Goal: Information Seeking & Learning: Find specific fact

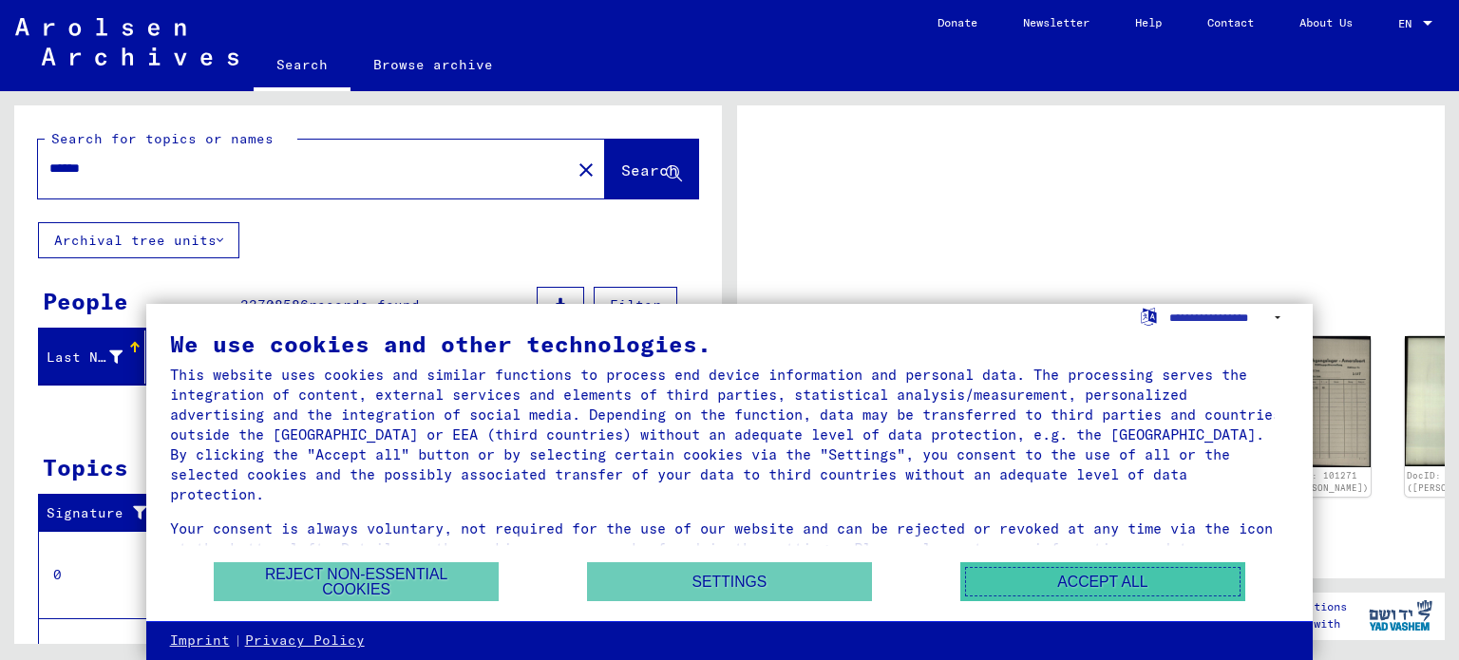
click at [1064, 583] on button "Accept all" at bounding box center [1102, 581] width 285 height 39
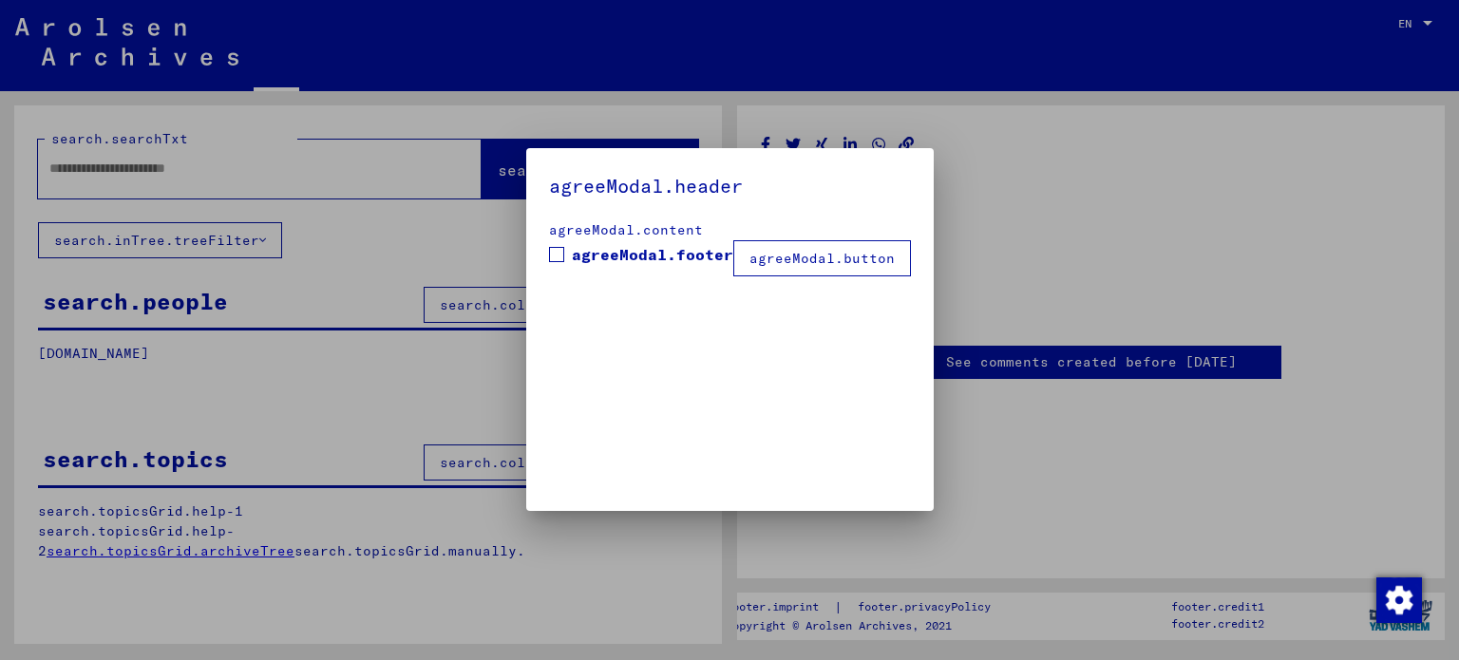
type input "******"
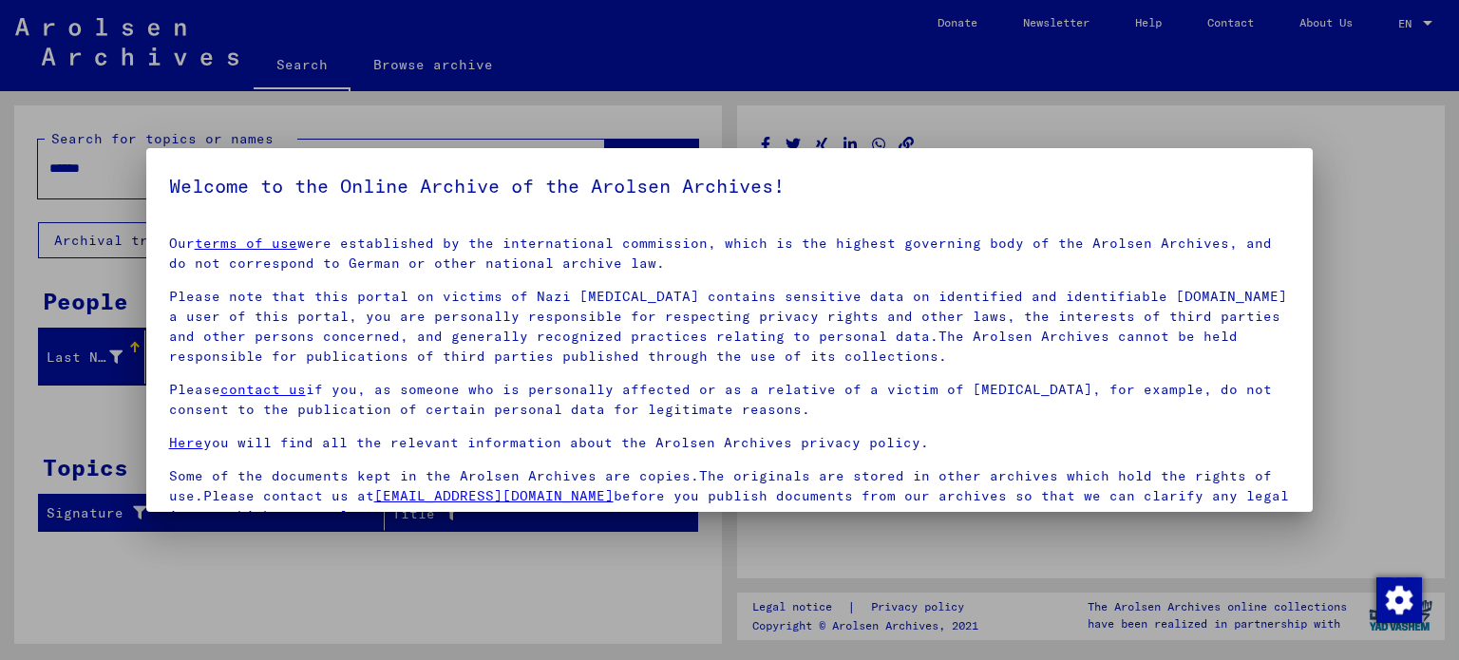
scroll to position [161, 0]
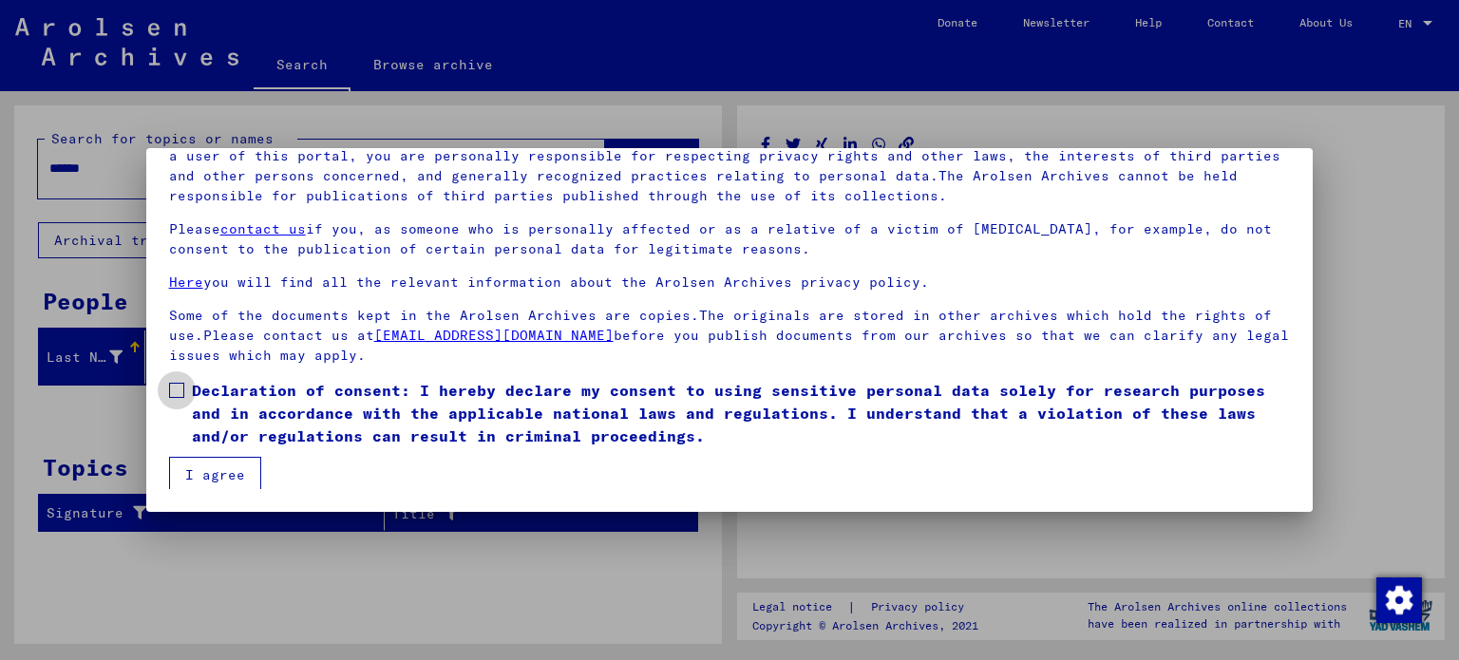
click at [179, 388] on span at bounding box center [176, 390] width 15 height 15
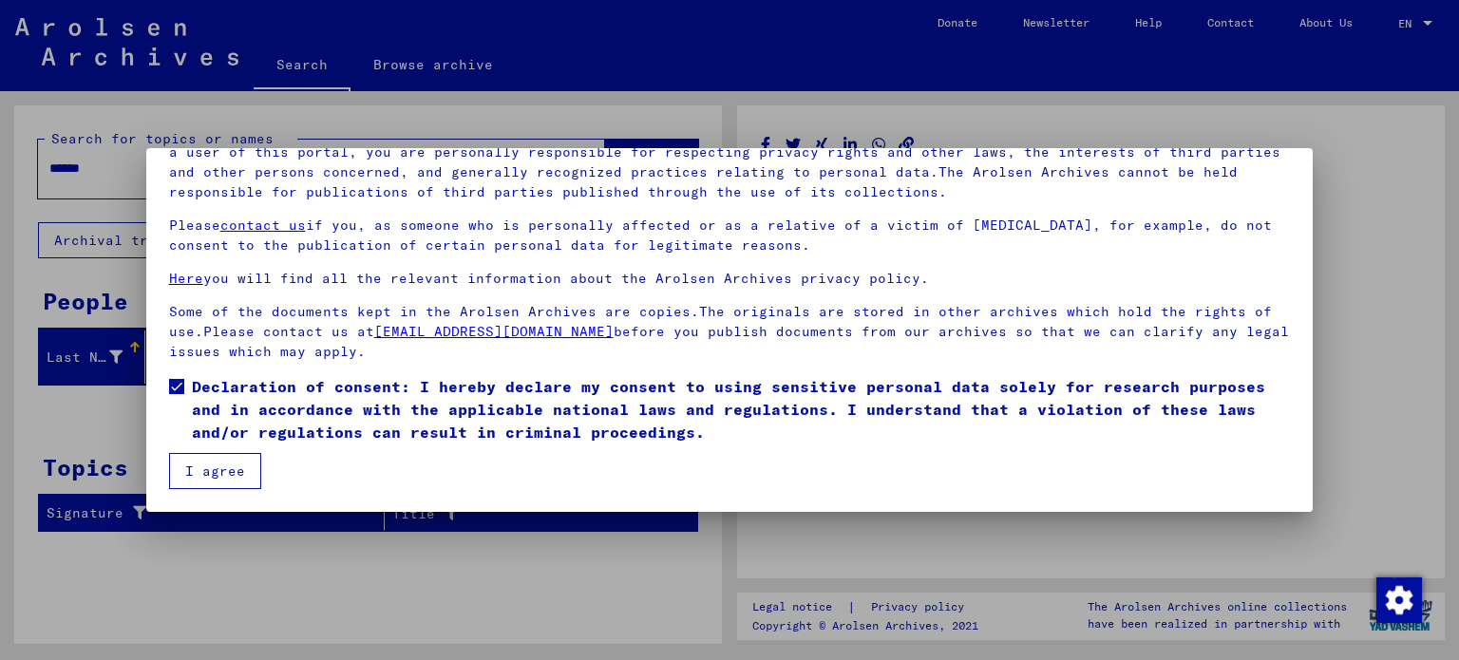
click at [247, 478] on button "I agree" at bounding box center [215, 471] width 92 height 36
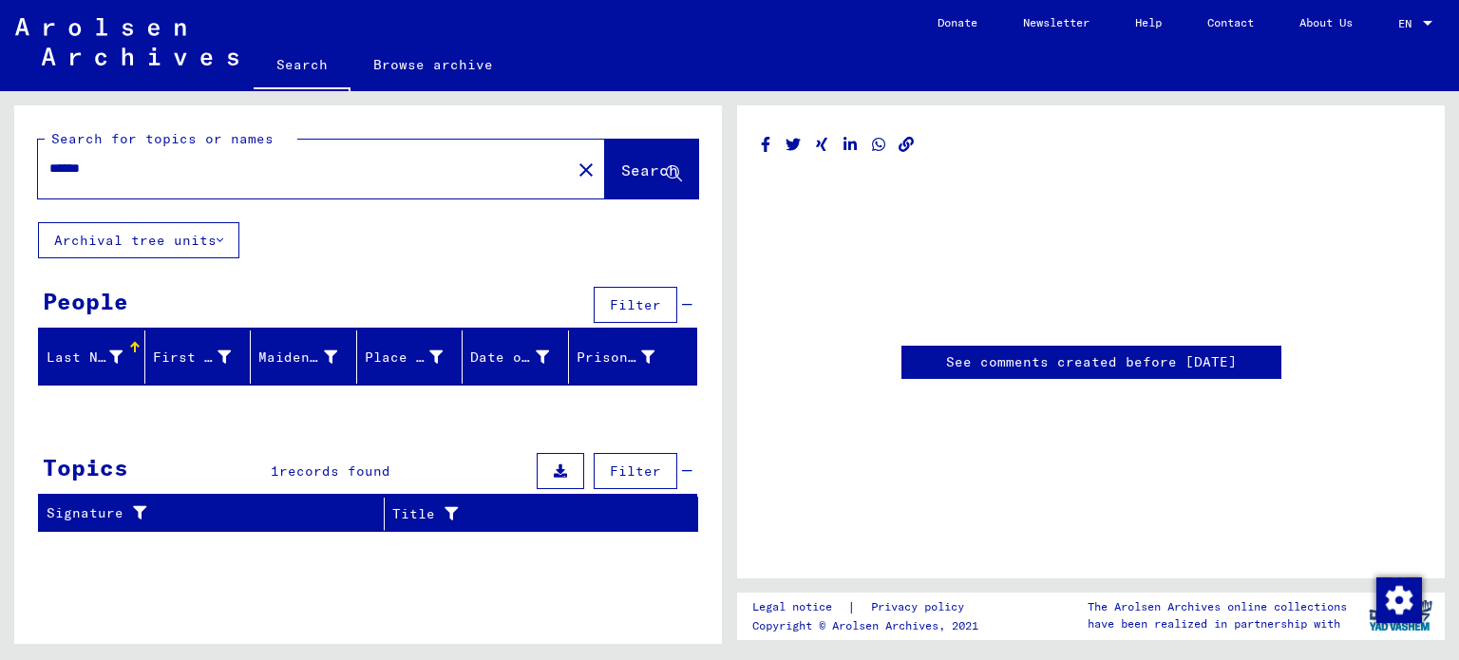
click at [104, 166] on input "******" at bounding box center [304, 169] width 510 height 20
click at [628, 161] on span "Search" at bounding box center [649, 170] width 57 height 19
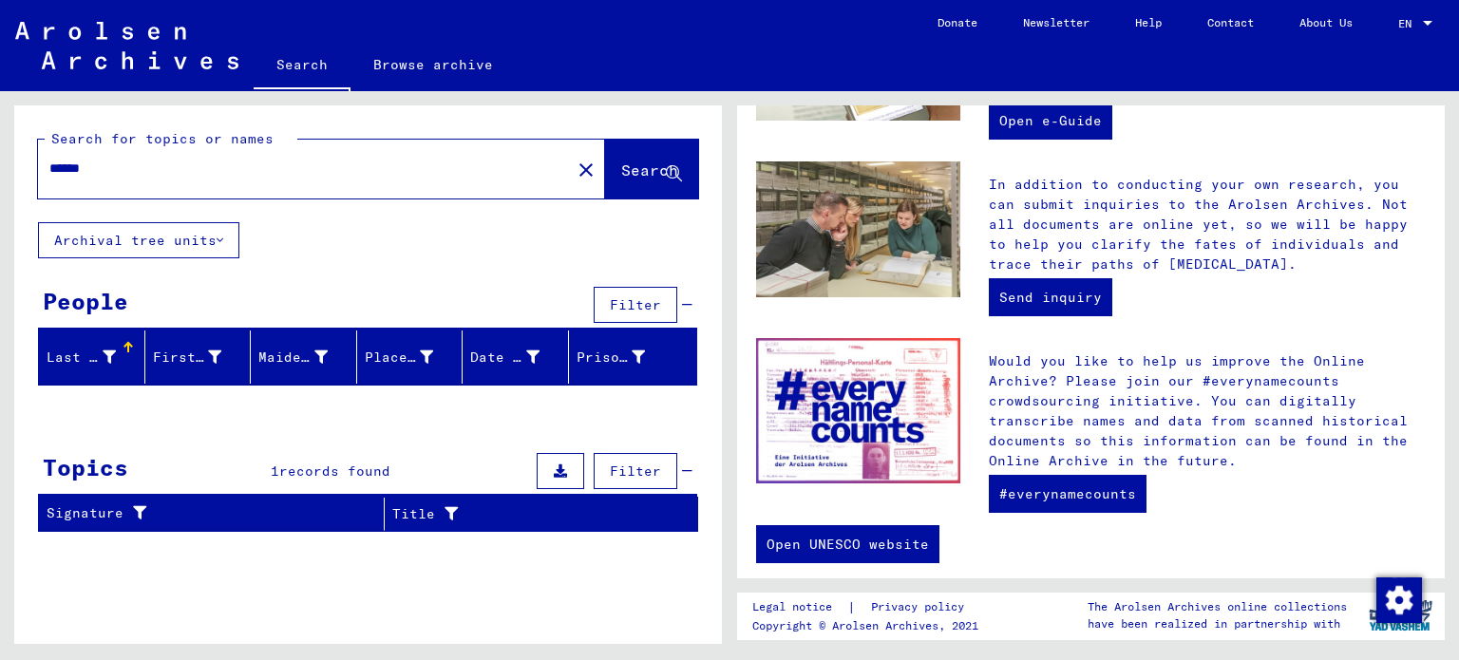
scroll to position [715, 0]
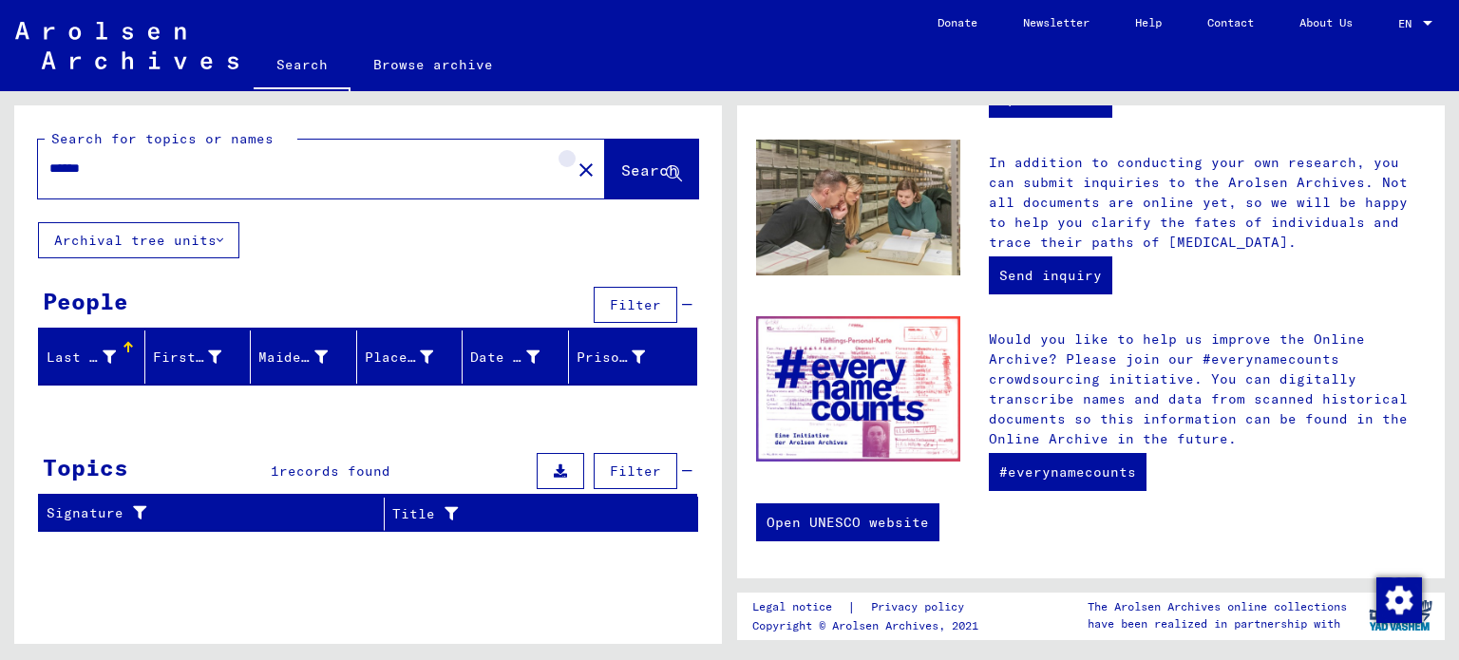
click at [575, 171] on mat-icon "close" at bounding box center [586, 170] width 23 height 23
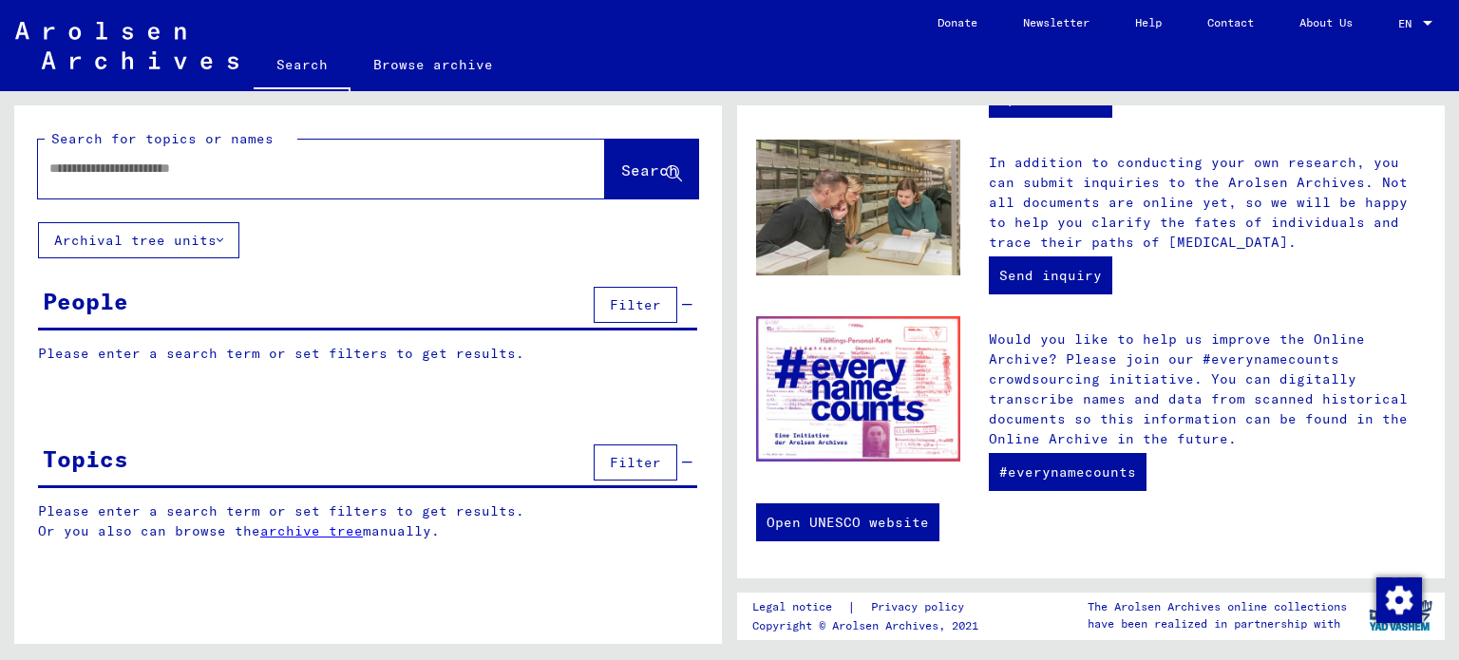
click at [72, 171] on input "text" at bounding box center [298, 169] width 499 height 20
type input "**********"
click at [627, 174] on span "Search" at bounding box center [649, 170] width 57 height 19
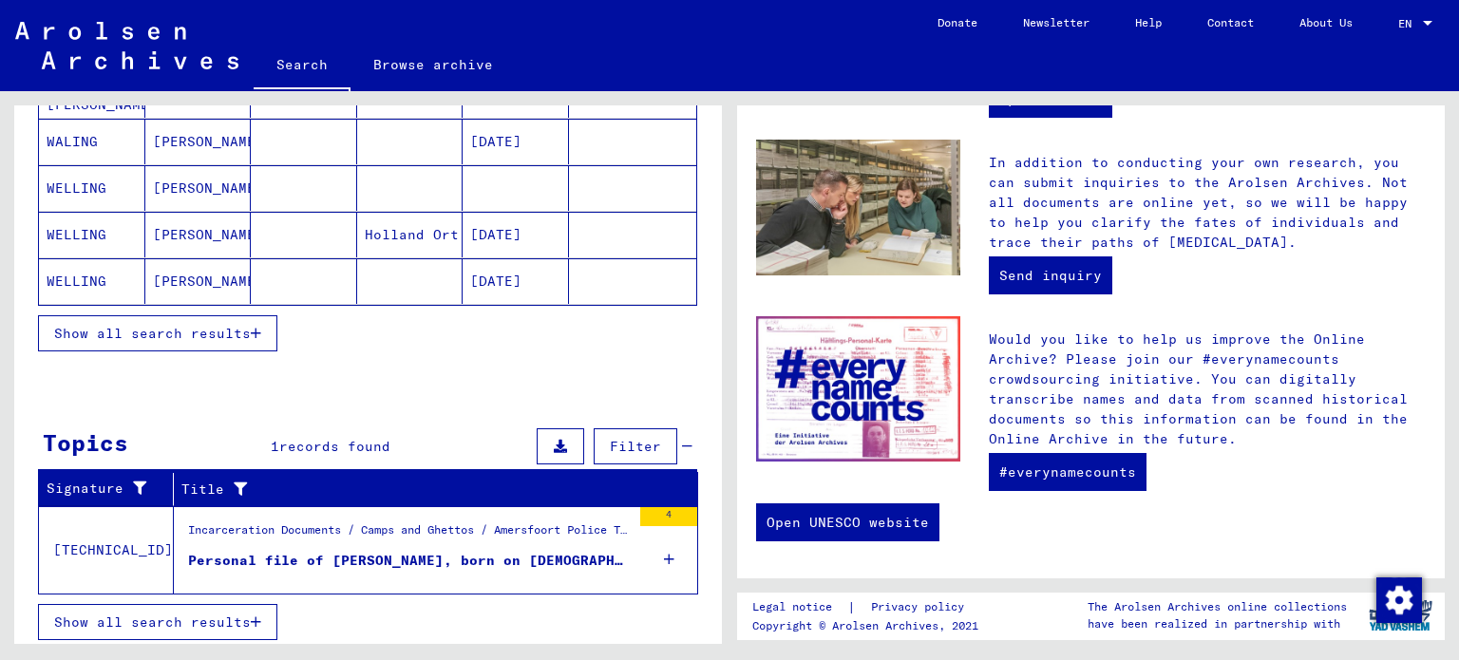
scroll to position [312, 0]
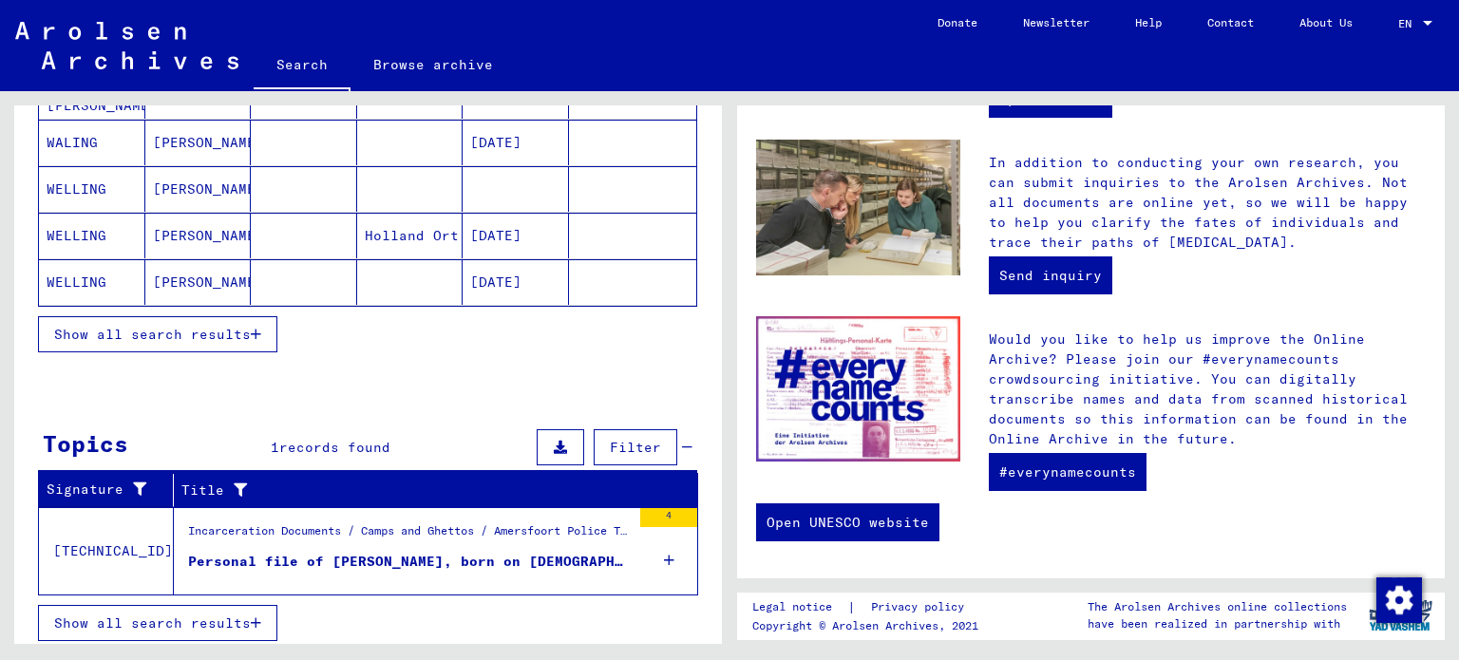
click at [422, 557] on div "Personal file of [PERSON_NAME], born on [DEMOGRAPHIC_DATA]" at bounding box center [409, 562] width 443 height 20
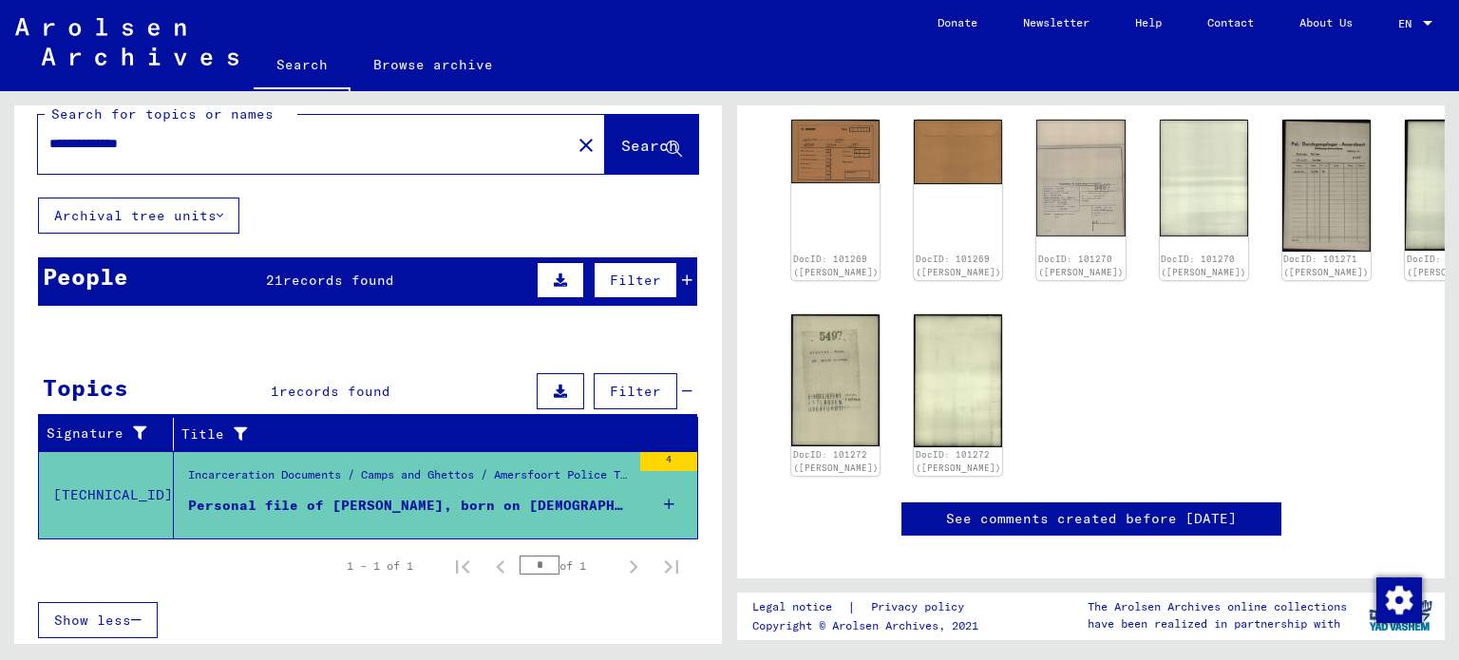
scroll to position [304, 0]
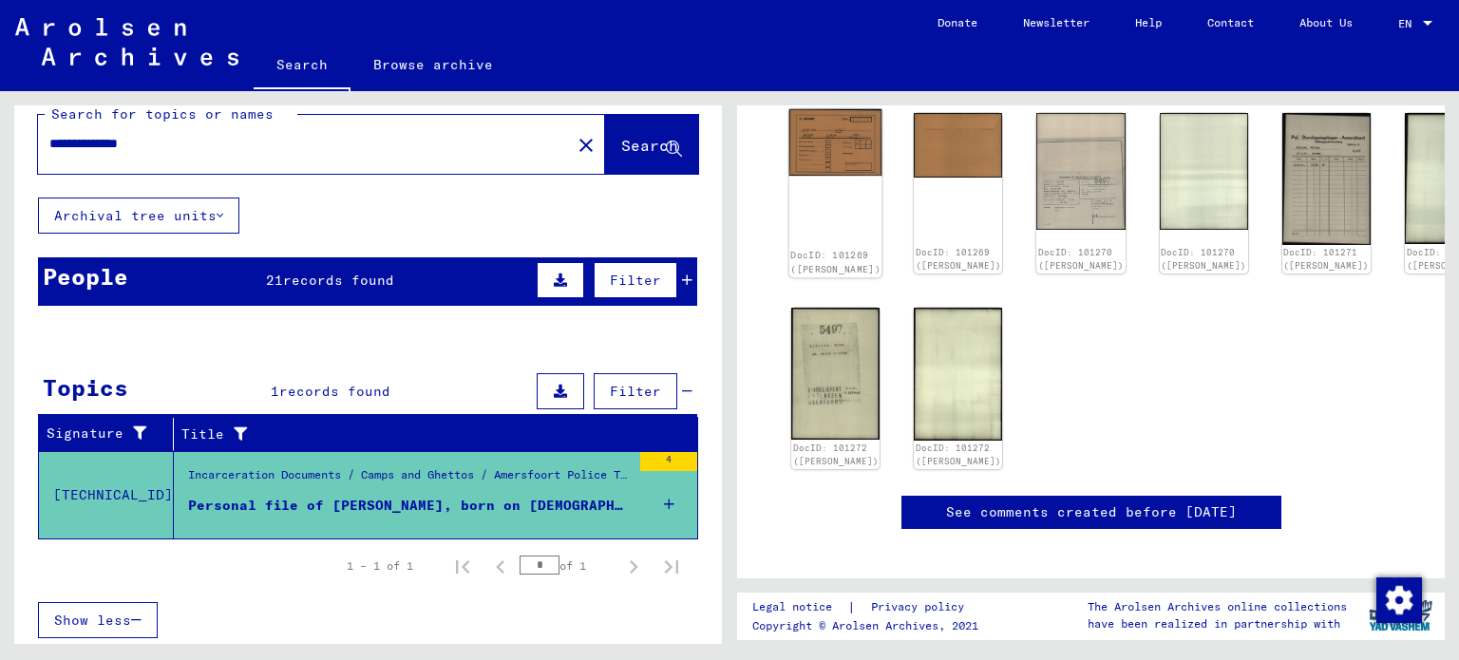
click at [829, 169] on img at bounding box center [835, 142] width 93 height 66
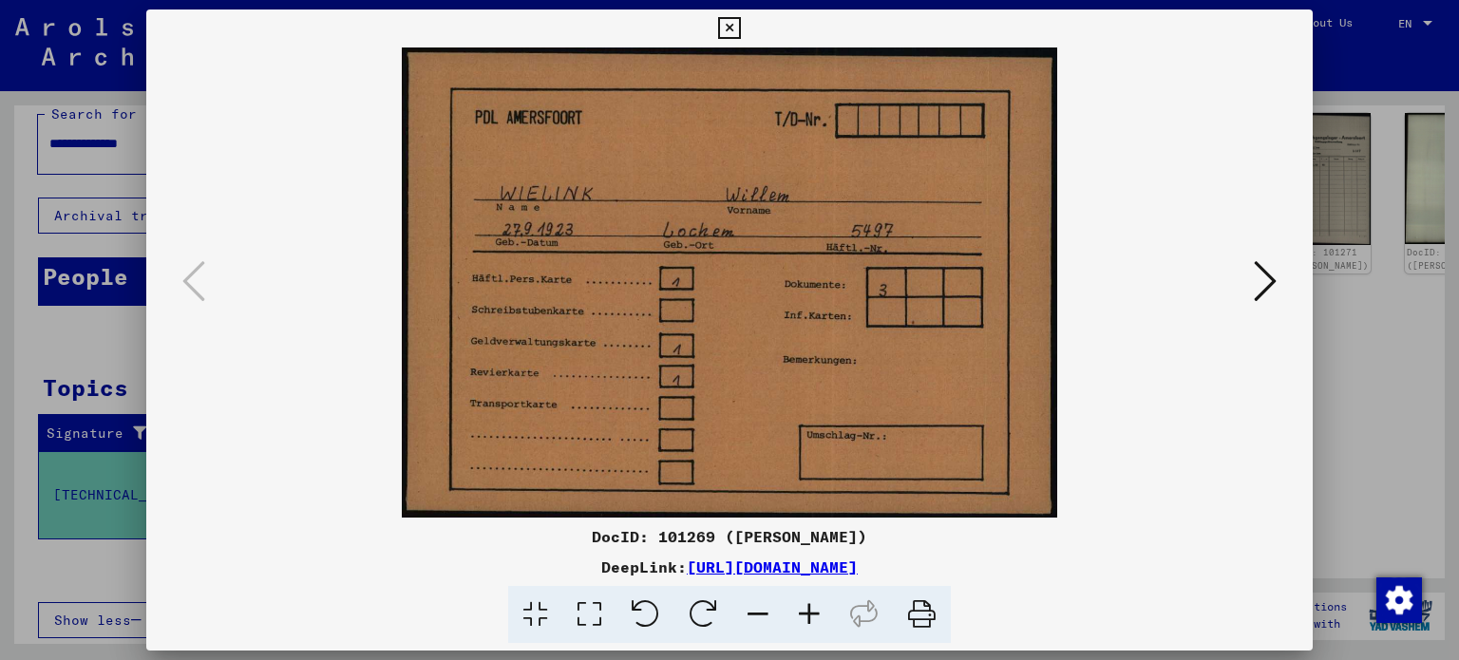
click at [1271, 275] on icon at bounding box center [1265, 281] width 23 height 46
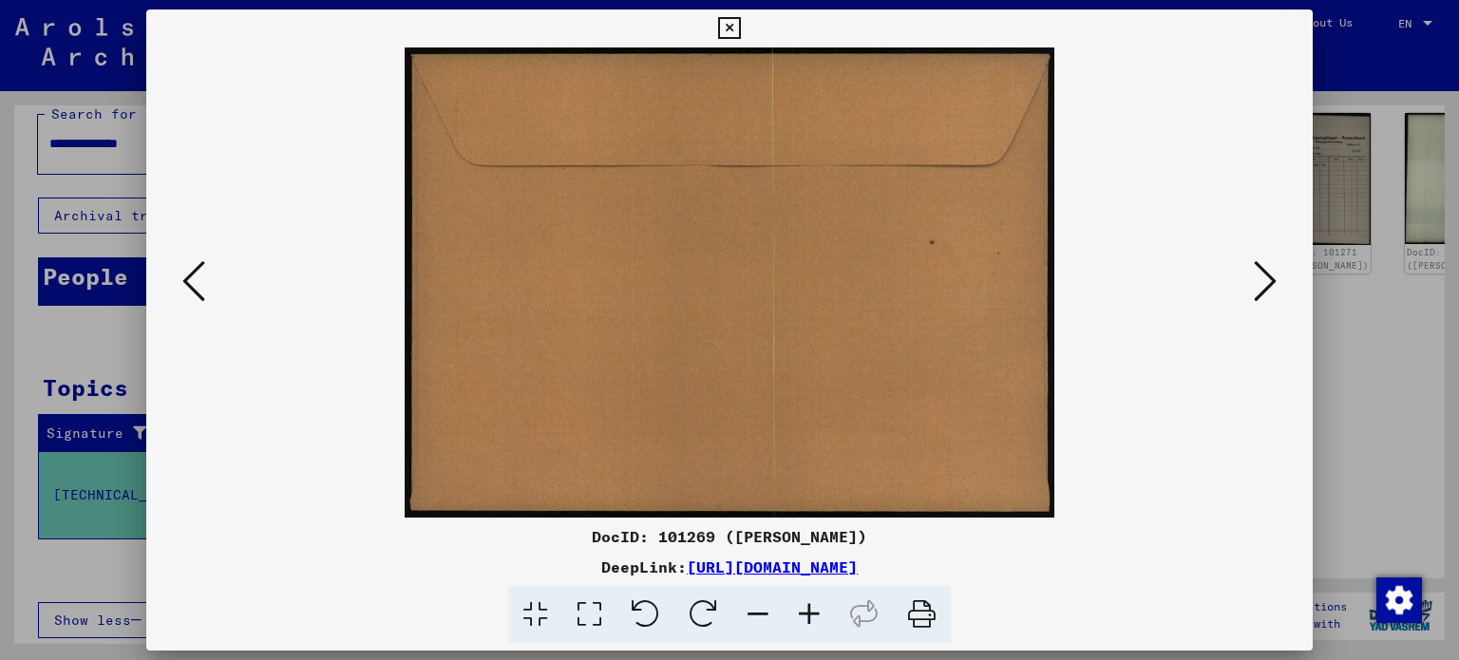
click at [1271, 275] on icon at bounding box center [1265, 281] width 23 height 46
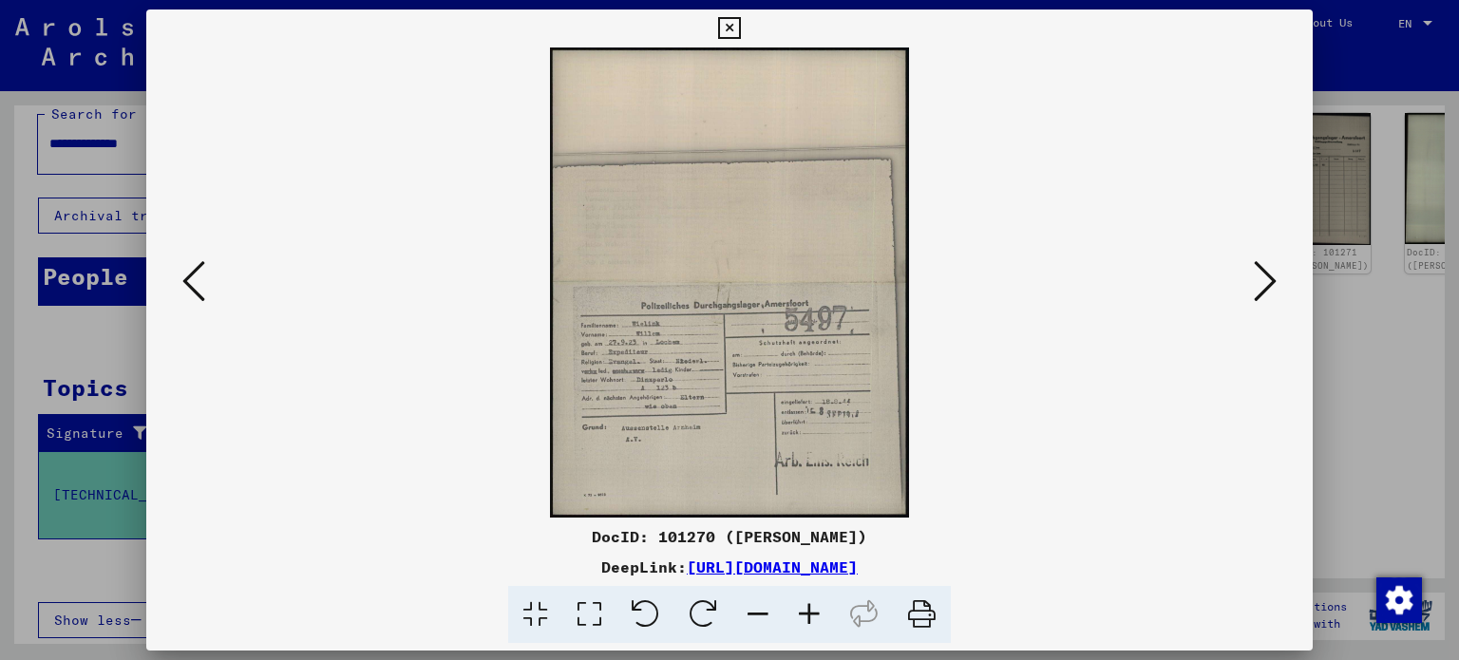
click at [1271, 275] on icon at bounding box center [1265, 281] width 23 height 46
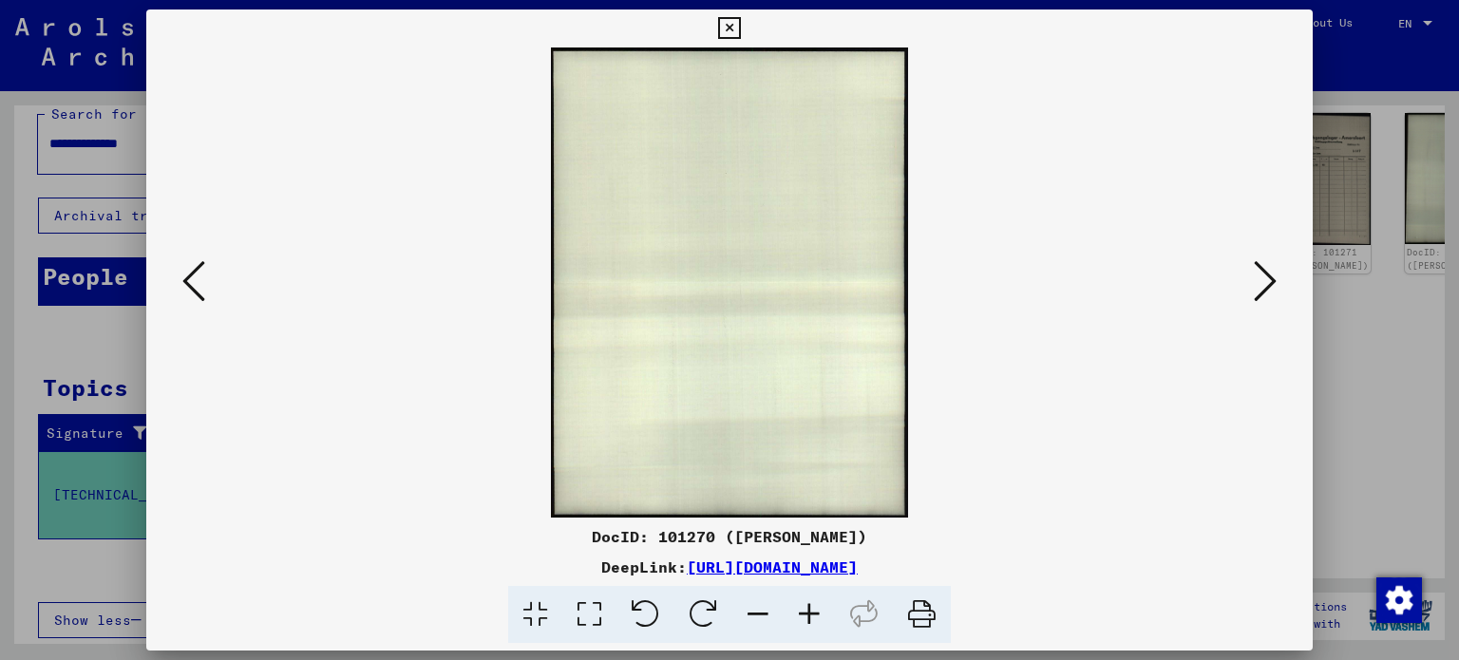
click at [1271, 275] on icon at bounding box center [1265, 281] width 23 height 46
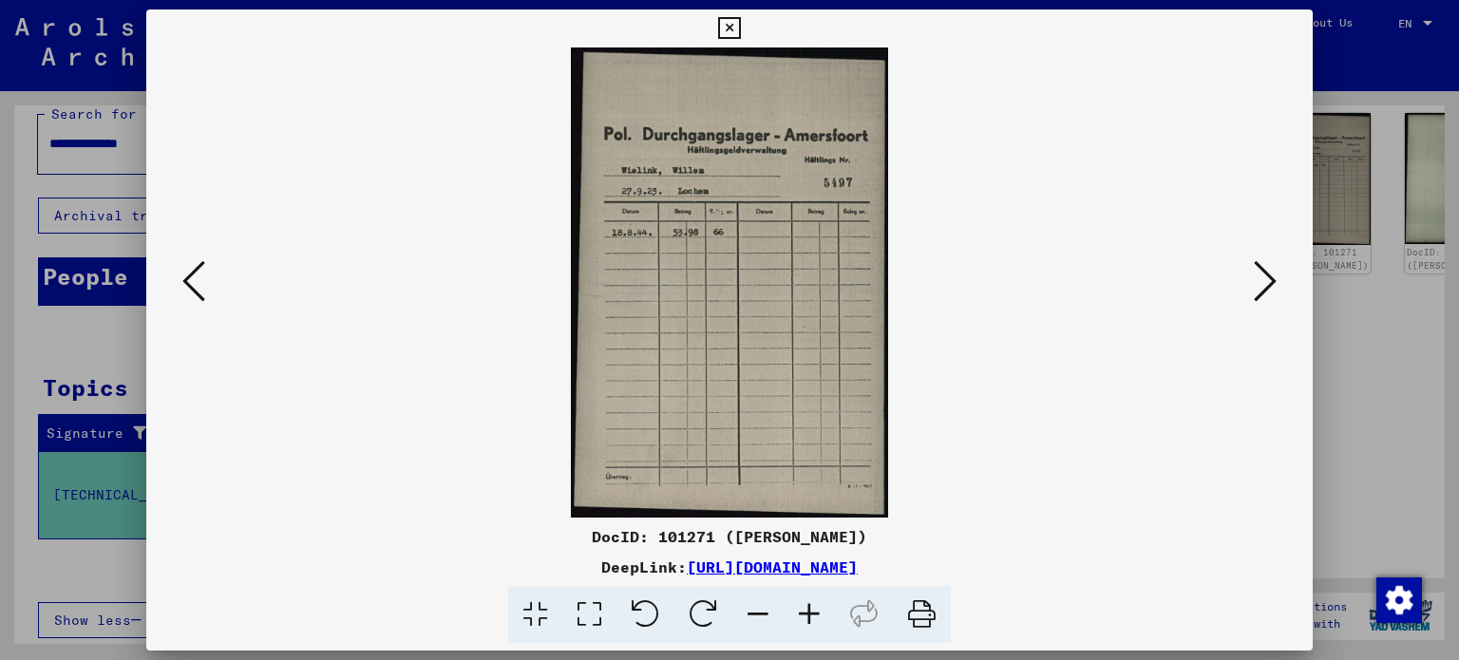
click at [1271, 275] on icon at bounding box center [1265, 281] width 23 height 46
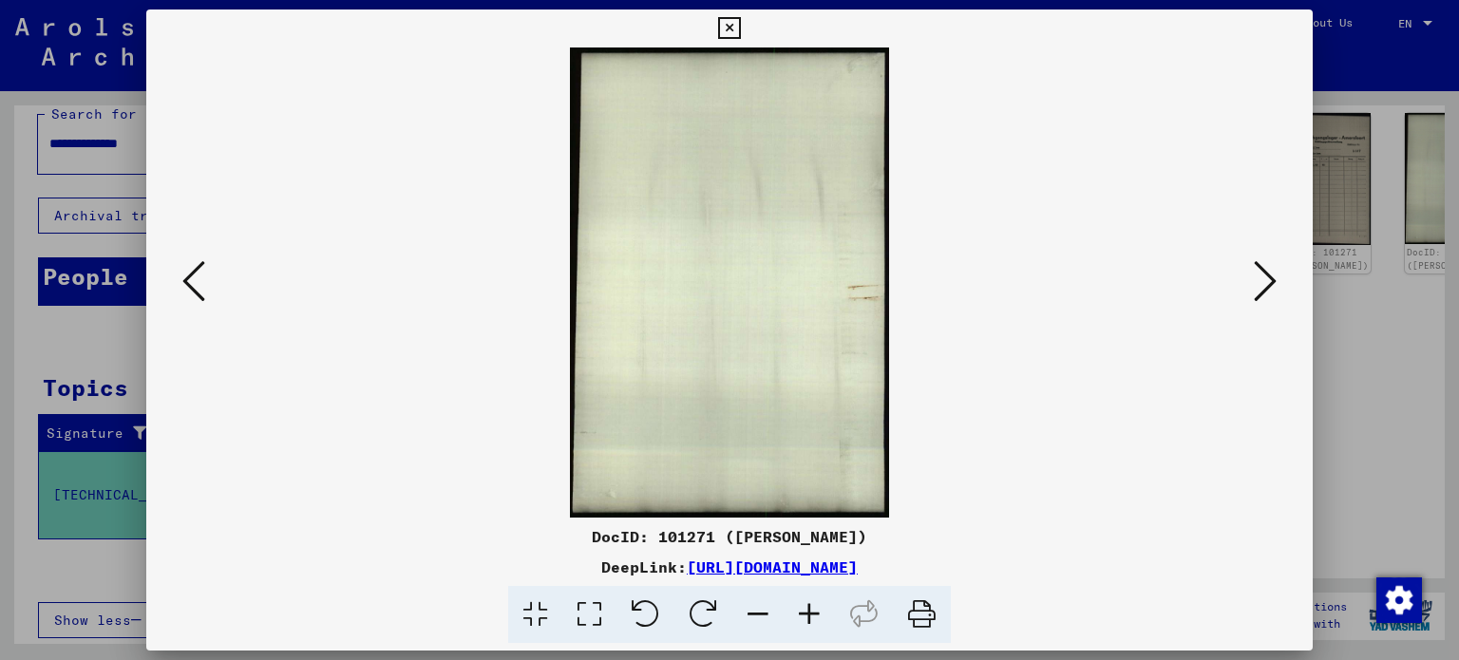
click at [1271, 275] on icon at bounding box center [1265, 281] width 23 height 46
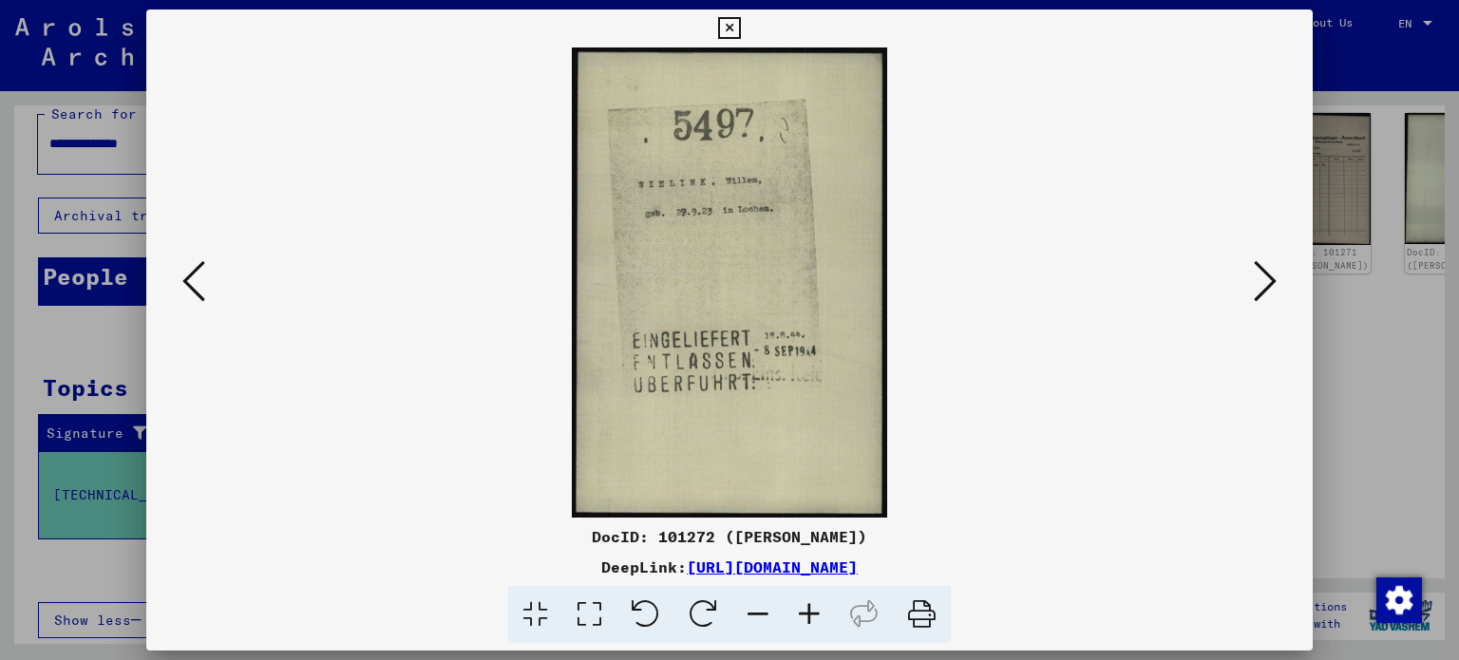
click at [1271, 275] on icon at bounding box center [1265, 281] width 23 height 46
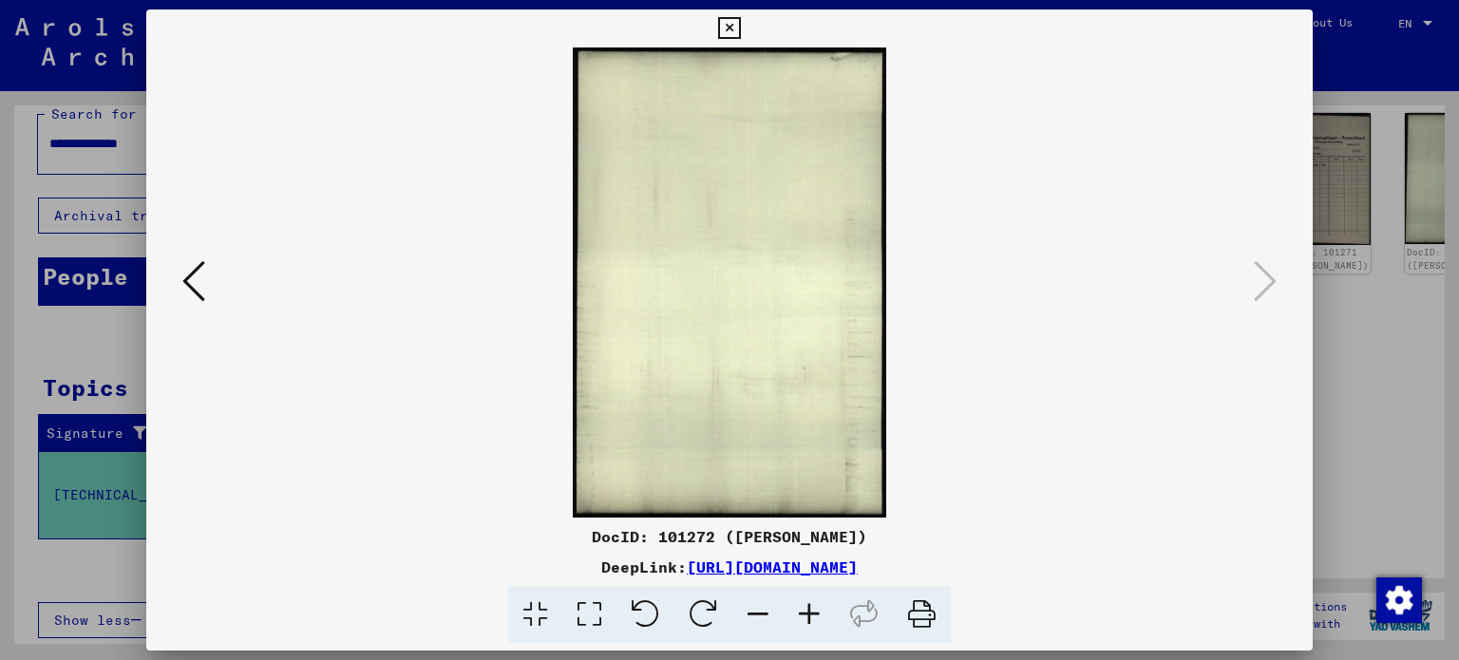
click at [735, 28] on icon at bounding box center [729, 28] width 22 height 23
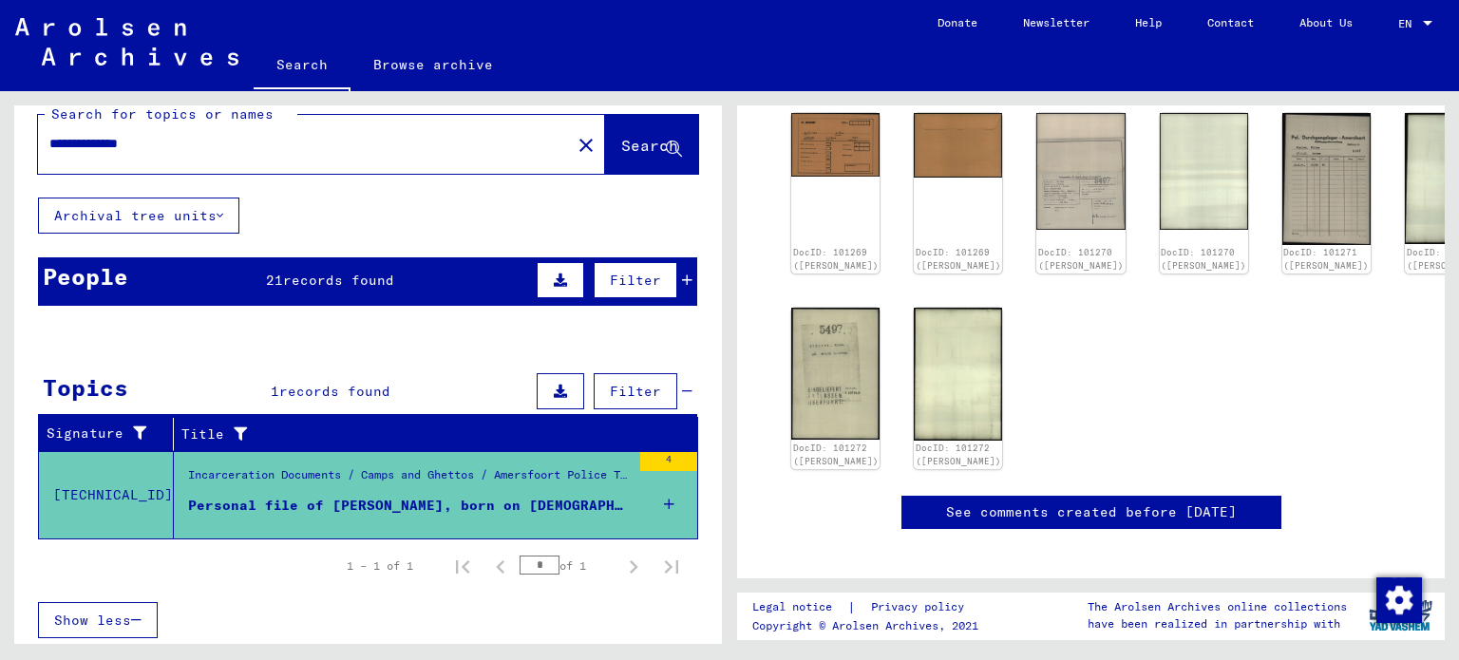
click at [438, 504] on div "Personal file of [PERSON_NAME], born on [DEMOGRAPHIC_DATA]" at bounding box center [409, 506] width 443 height 20
click at [654, 502] on mat-cell at bounding box center [633, 525] width 128 height 47
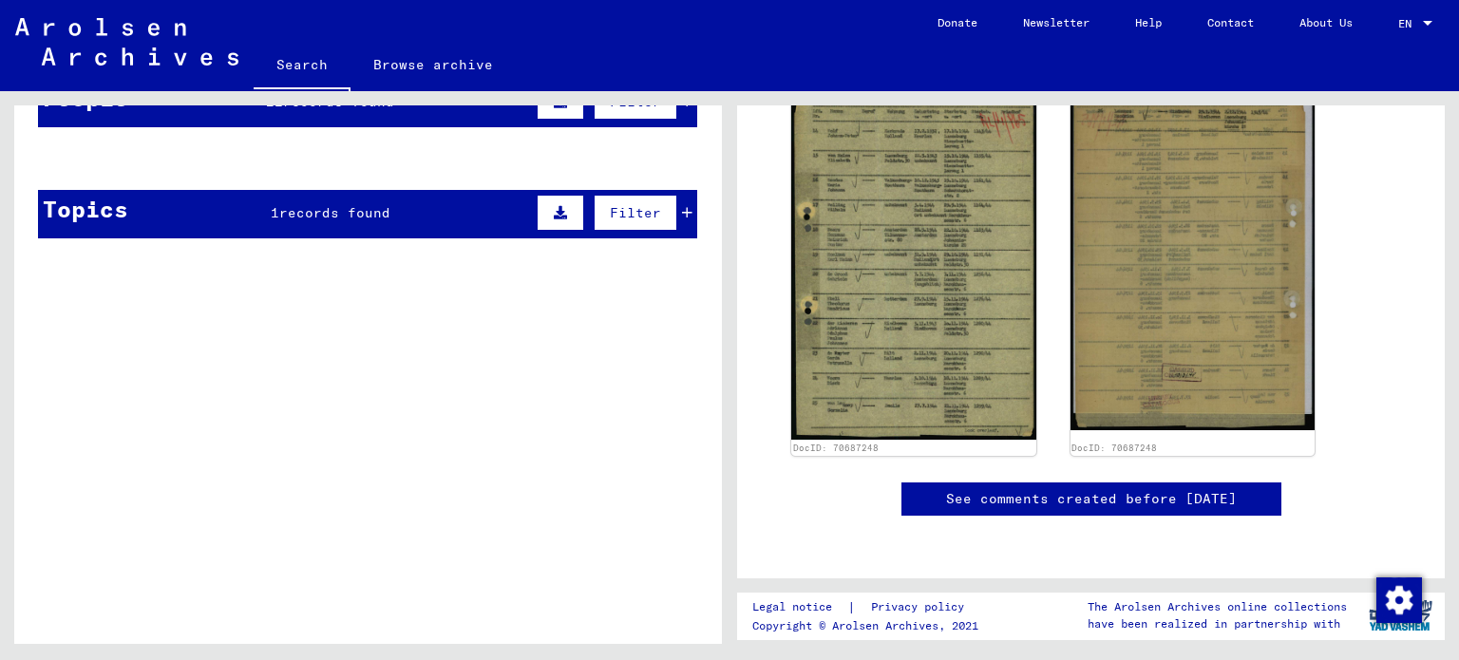
scroll to position [574, 0]
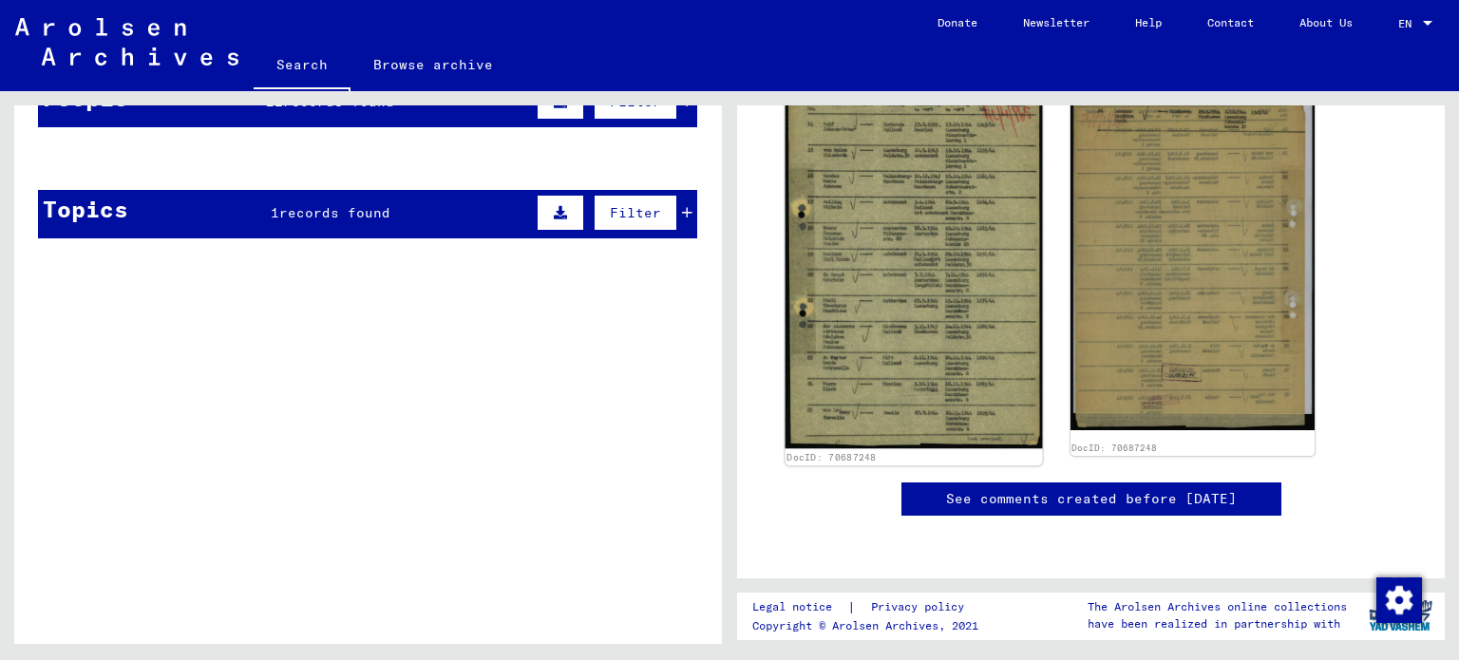
click at [950, 159] on img at bounding box center [914, 255] width 256 height 387
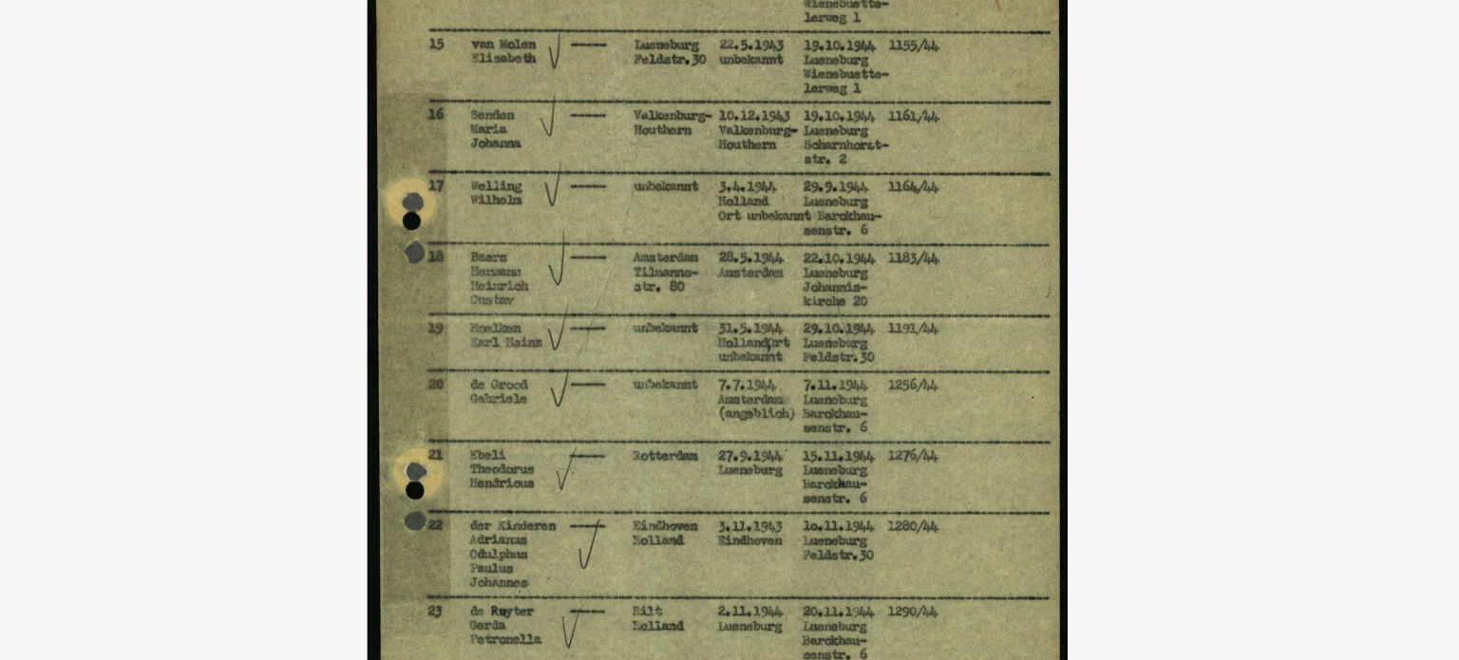
drag, startPoint x: 838, startPoint y: 198, endPoint x: 838, endPoint y: 266, distance: 68.4
click at [838, 266] on img at bounding box center [730, 282] width 1038 height 470
click at [698, 238] on img at bounding box center [730, 282] width 1038 height 470
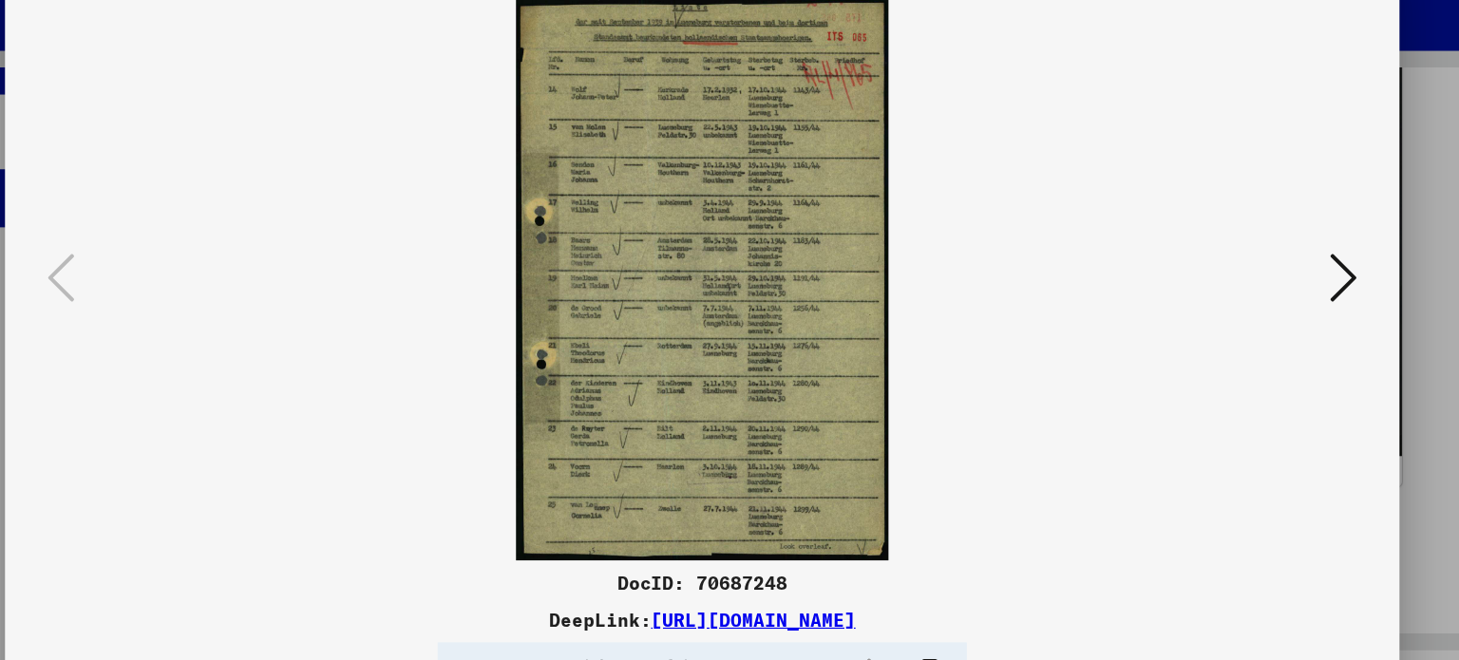
click at [1259, 286] on icon at bounding box center [1265, 281] width 23 height 46
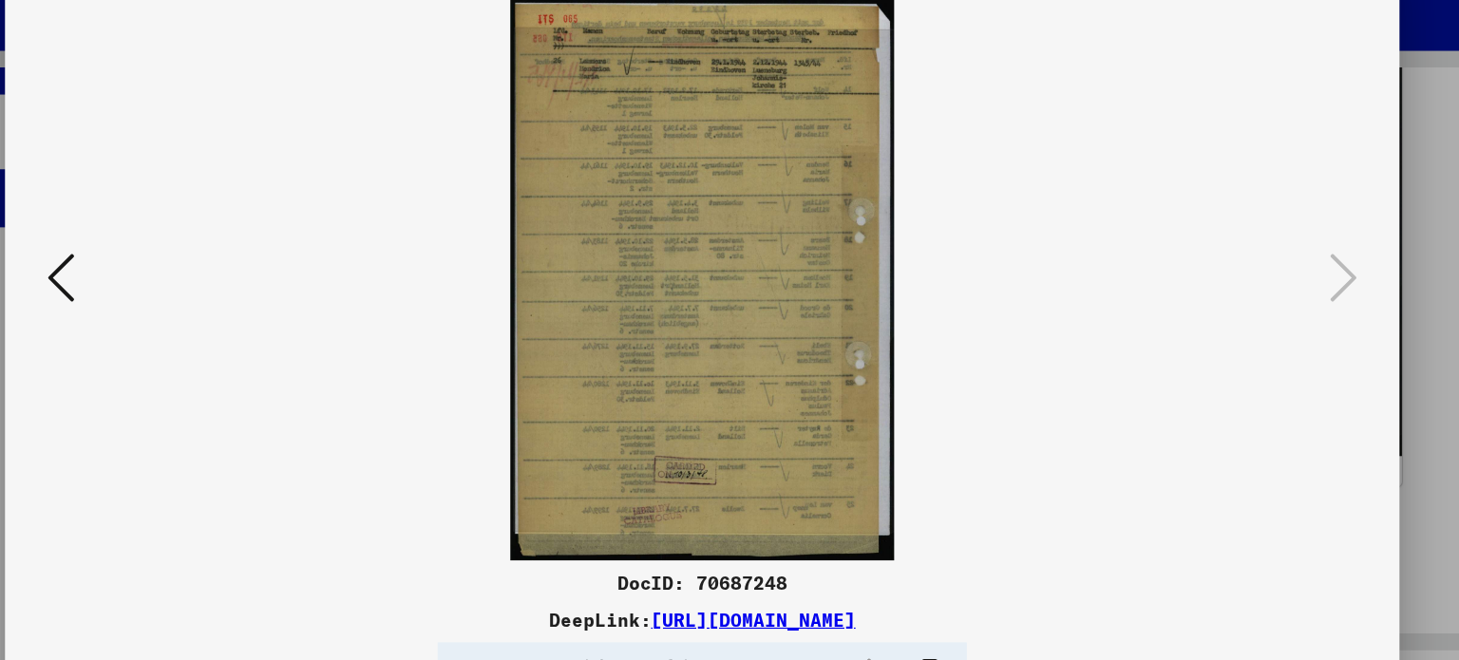
scroll to position [0, 0]
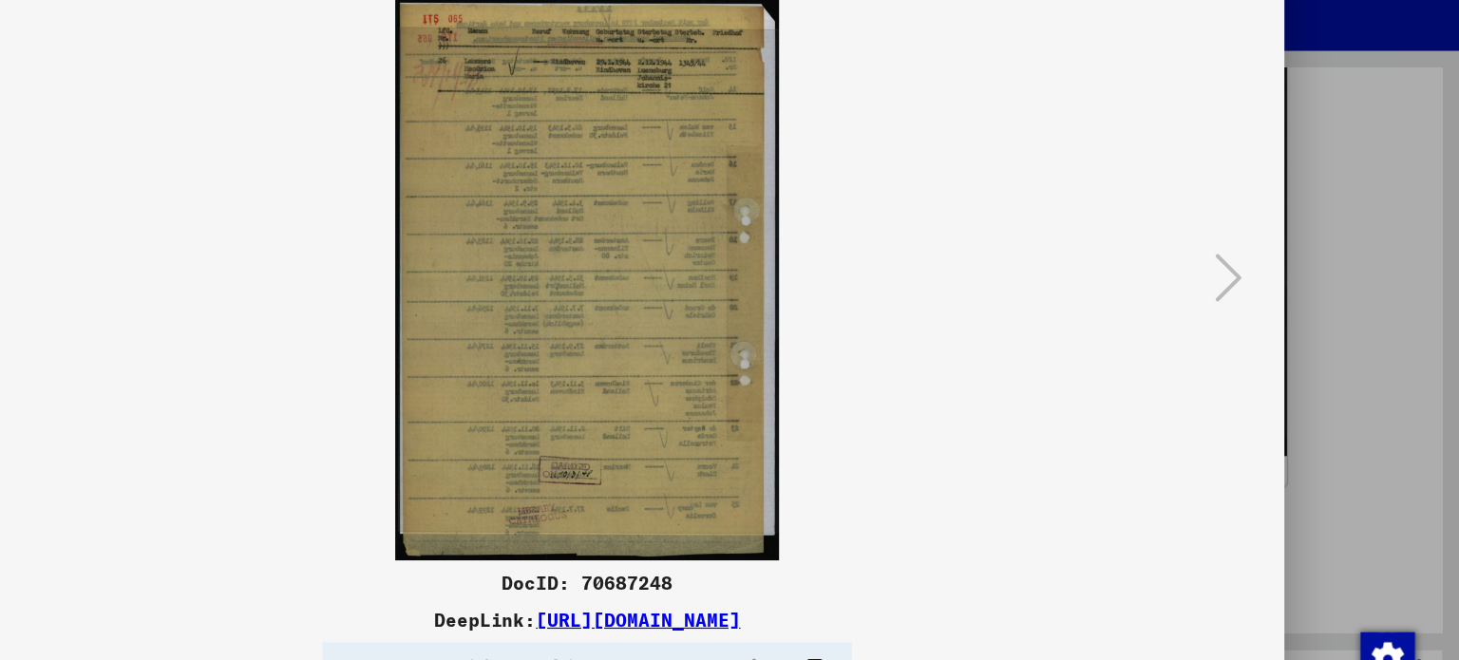
click at [402, 300] on img at bounding box center [730, 282] width 1038 height 470
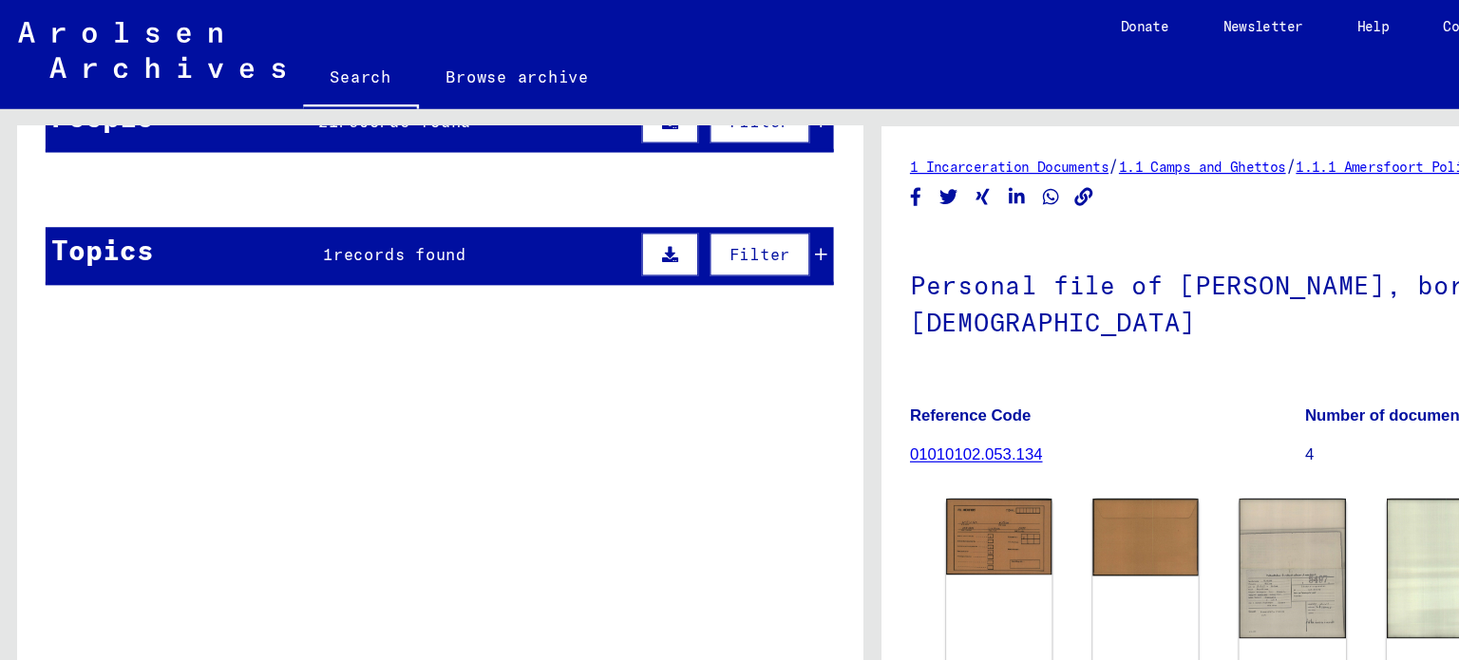
click at [829, 388] on link "01010102.053.134" at bounding box center [816, 379] width 111 height 15
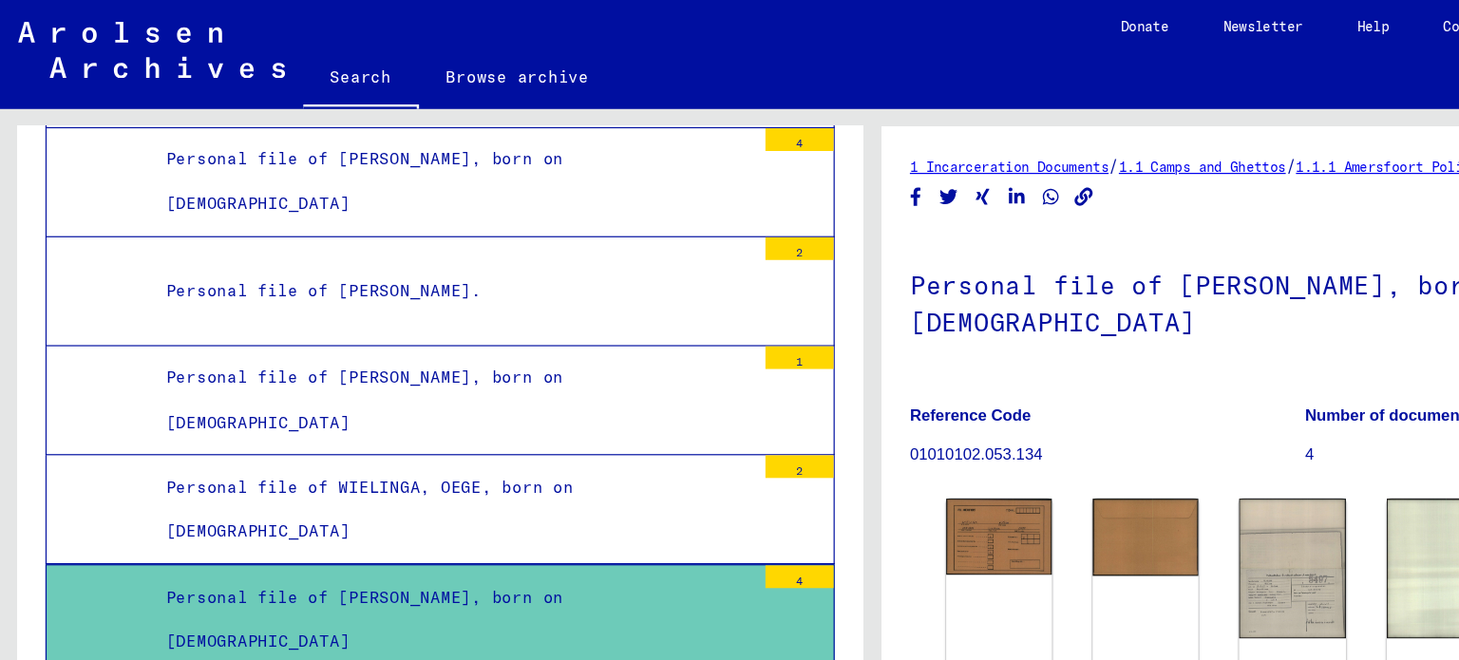
click at [471, 482] on div "Personal file of [PERSON_NAME], born on [DEMOGRAPHIC_DATA]" at bounding box center [377, 519] width 506 height 74
click at [980, 489] on div "DocID: 101269 ([PERSON_NAME]) DocID: 101269 ([PERSON_NAME]) DocID: 101270 ([PER…" at bounding box center [1091, 594] width 615 height 371
click at [431, 61] on link "Browse archive" at bounding box center [432, 65] width 165 height 46
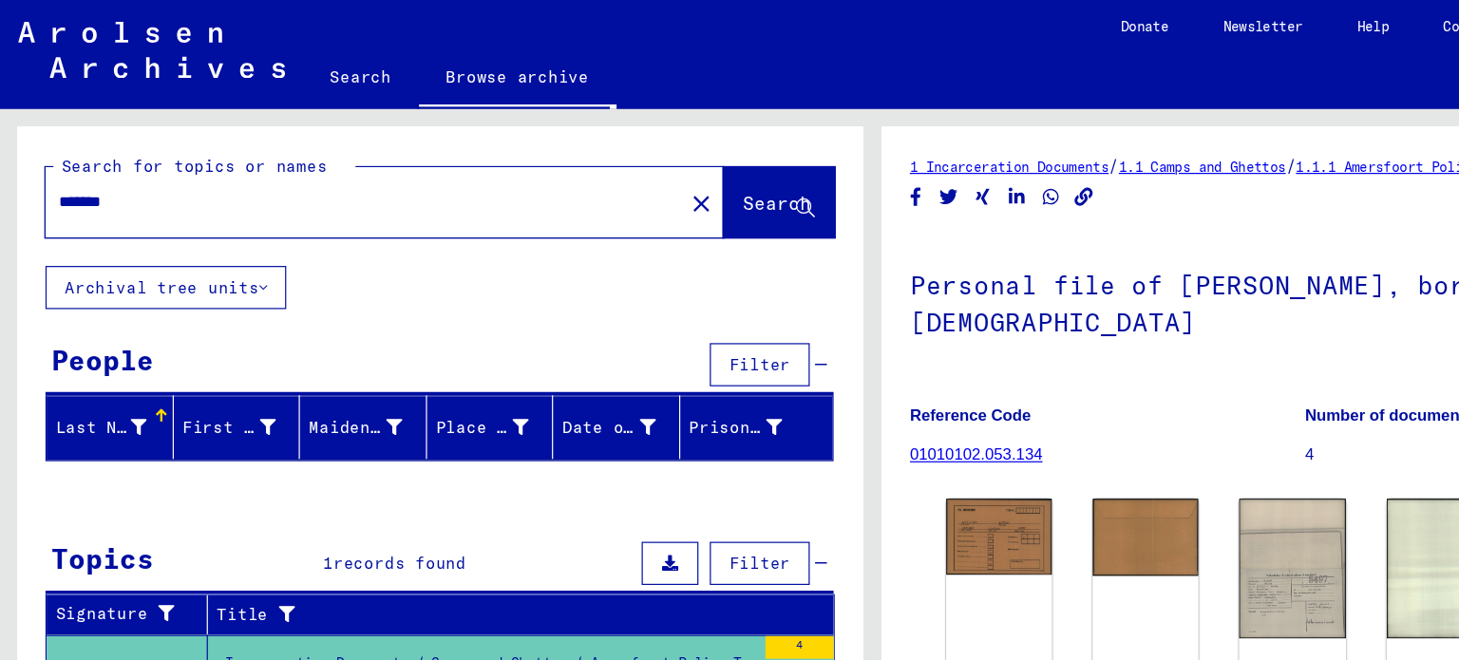
click at [728, 545] on div "Search for topics or names ******* close Search Archival tree units People Filt…" at bounding box center [364, 367] width 729 height 553
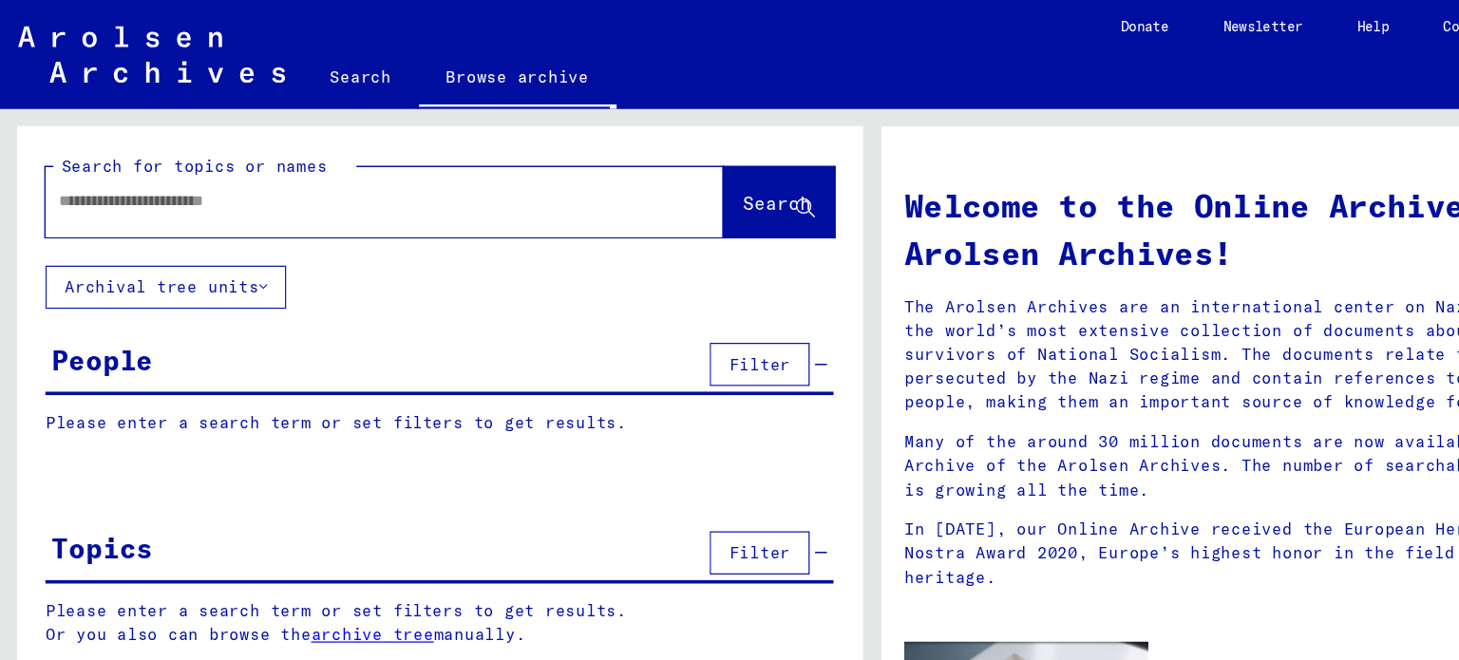
type input "******"
